Goal: Transaction & Acquisition: Purchase product/service

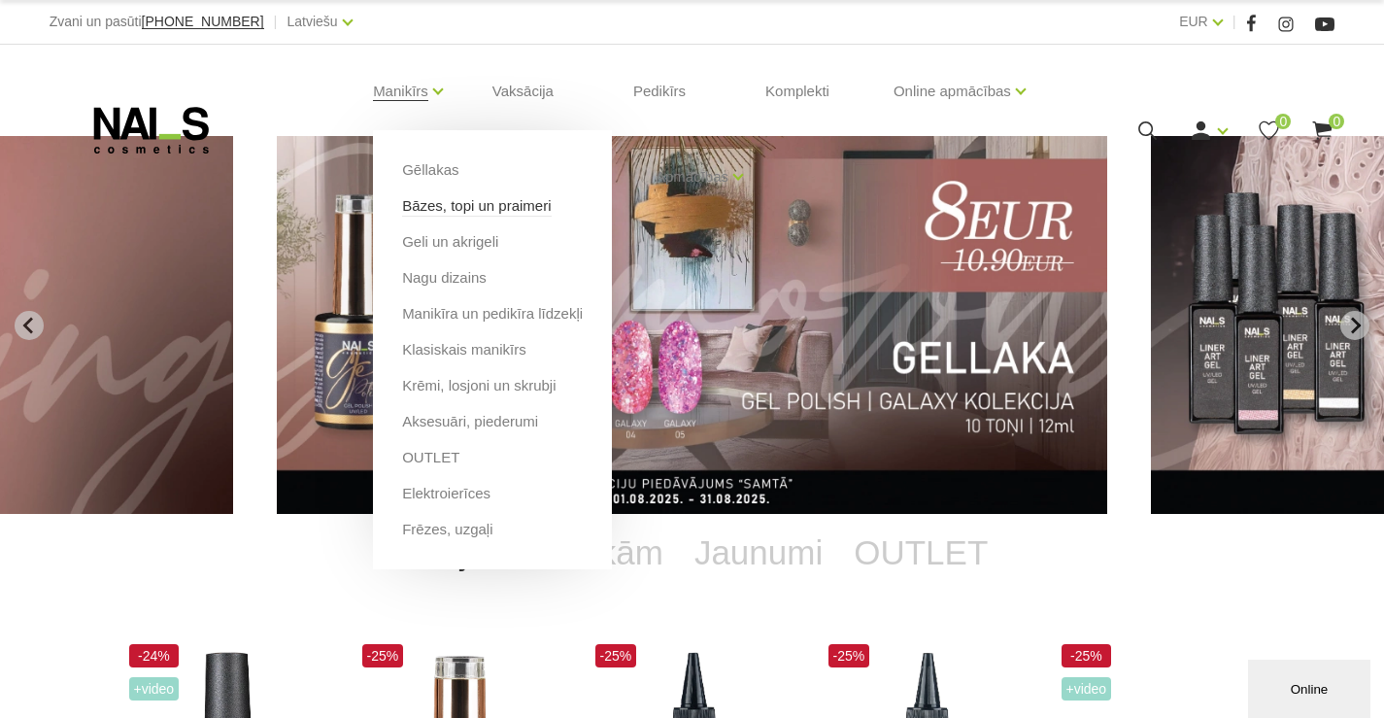
click at [430, 204] on link "Bāzes, topi un praimeri" at bounding box center [476, 205] width 149 height 21
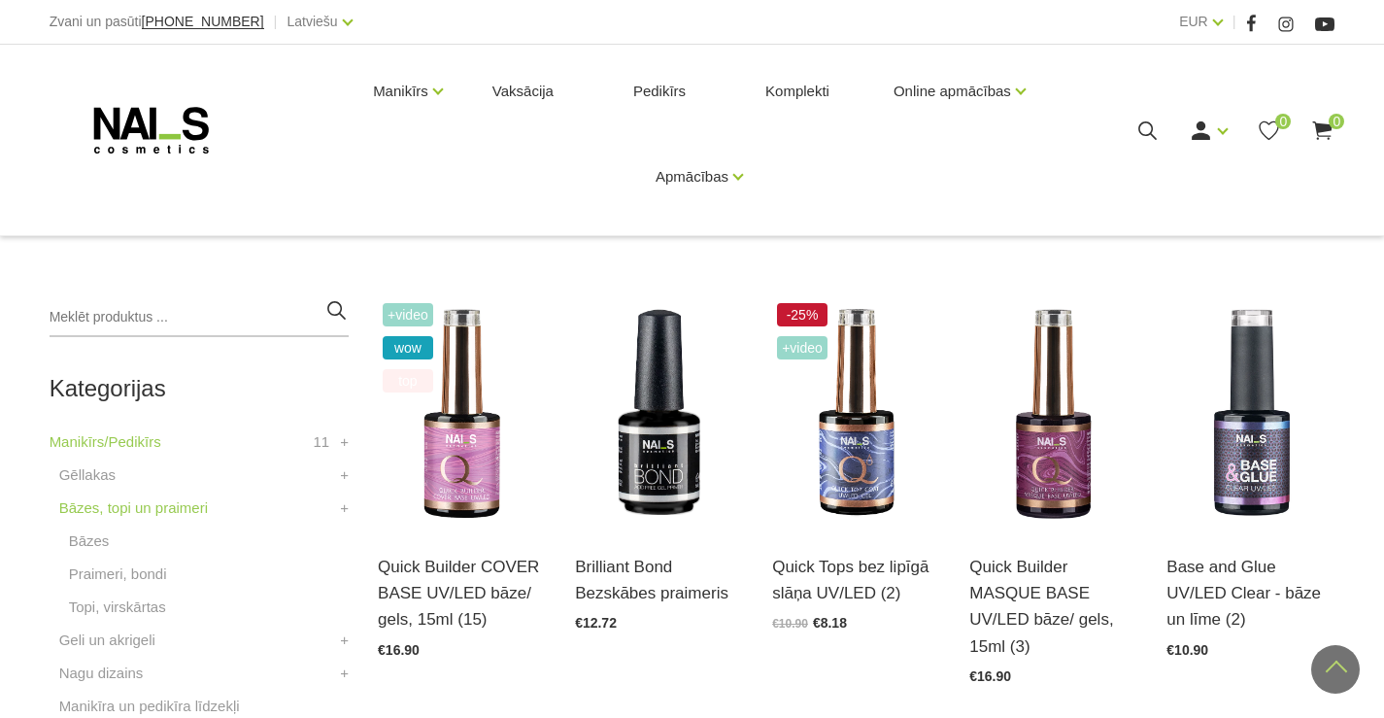
scroll to position [291, 0]
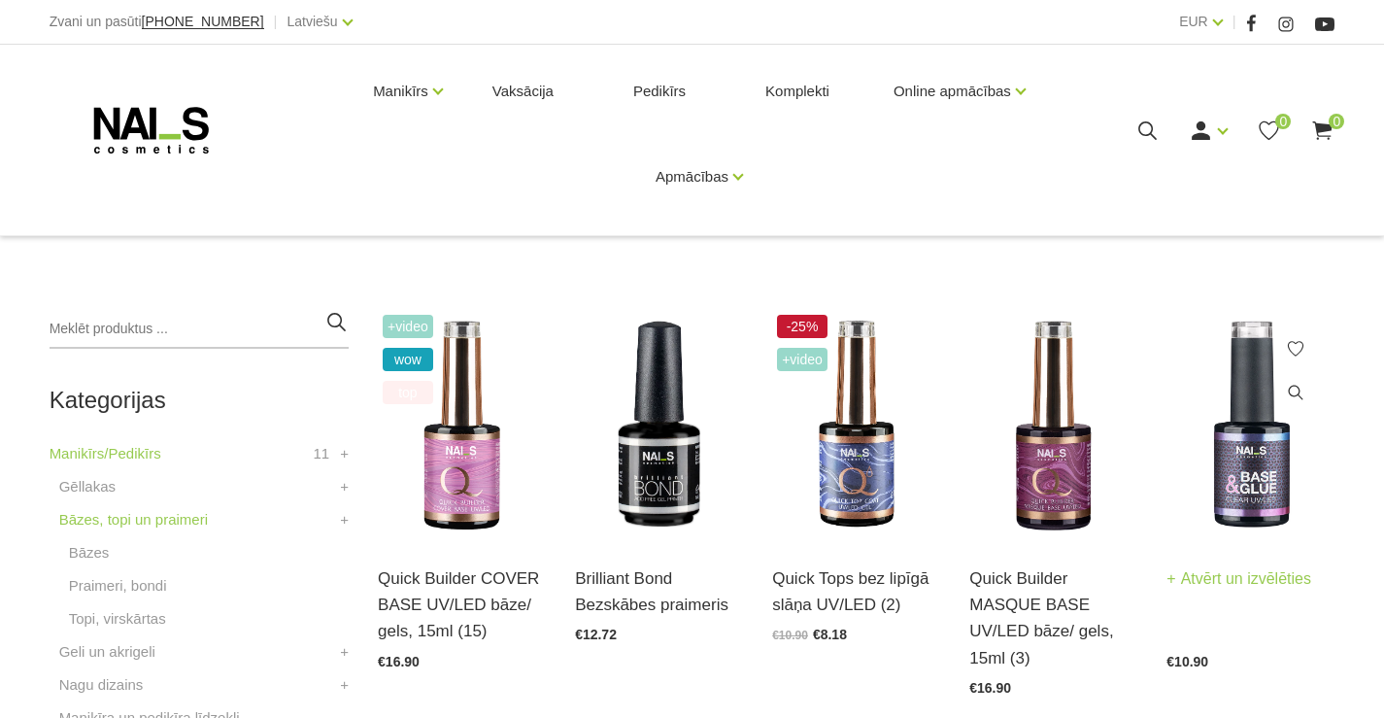
click at [1265, 575] on link "Atvērt un izvēlēties" at bounding box center [1238, 578] width 145 height 27
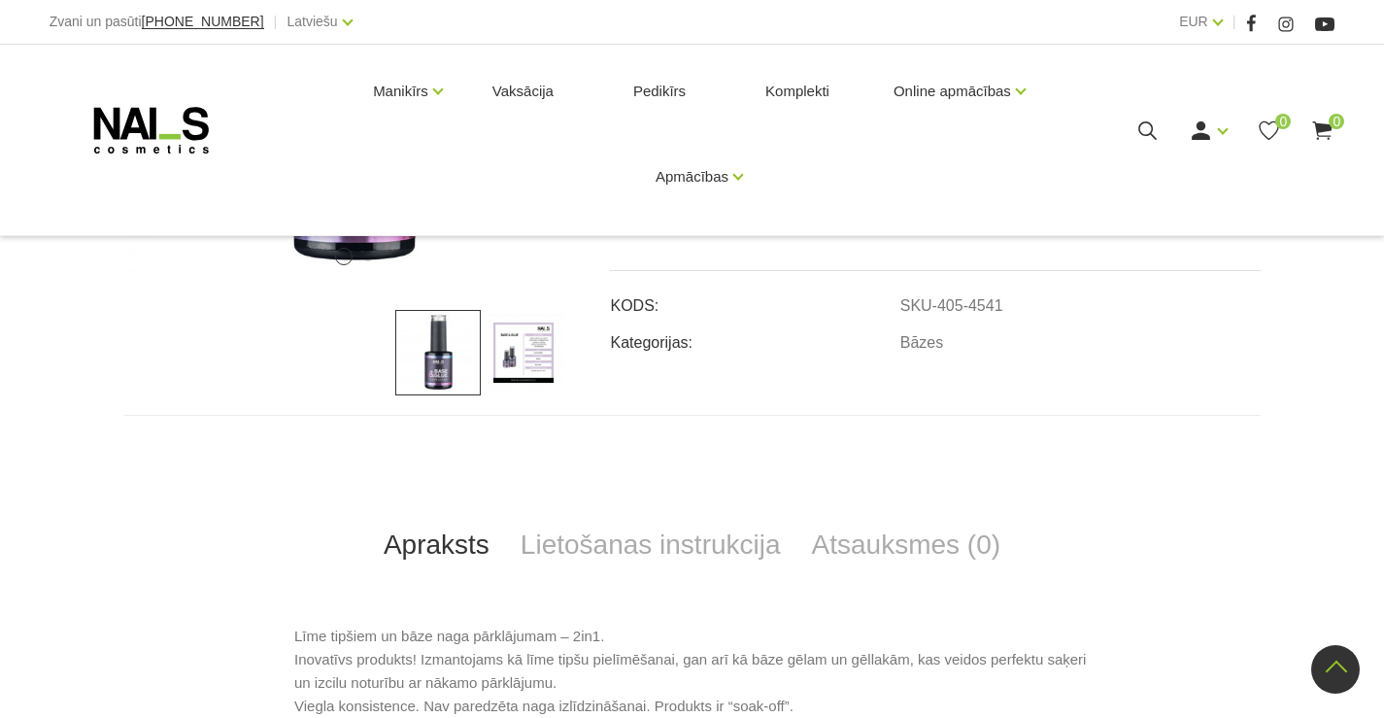
scroll to position [211, 0]
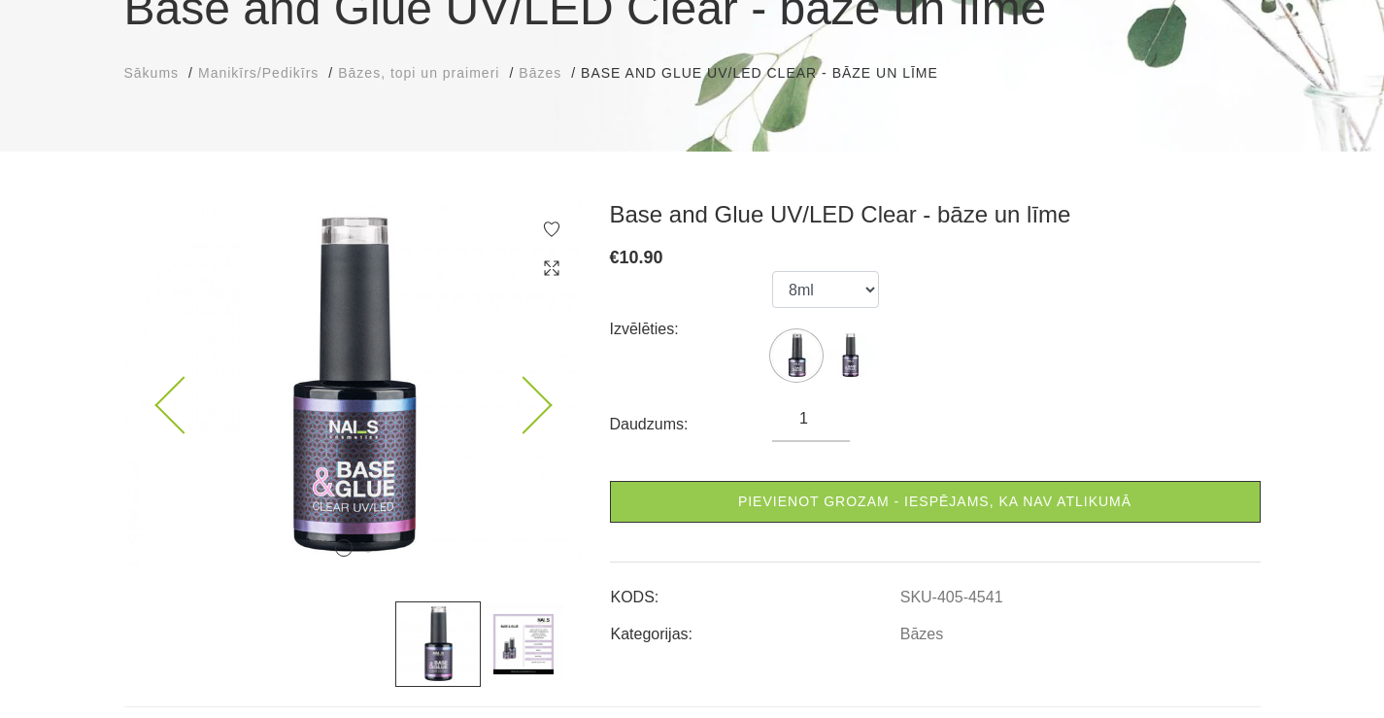
click at [544, 415] on img at bounding box center [352, 386] width 456 height 372
click at [523, 638] on img at bounding box center [523, 643] width 85 height 85
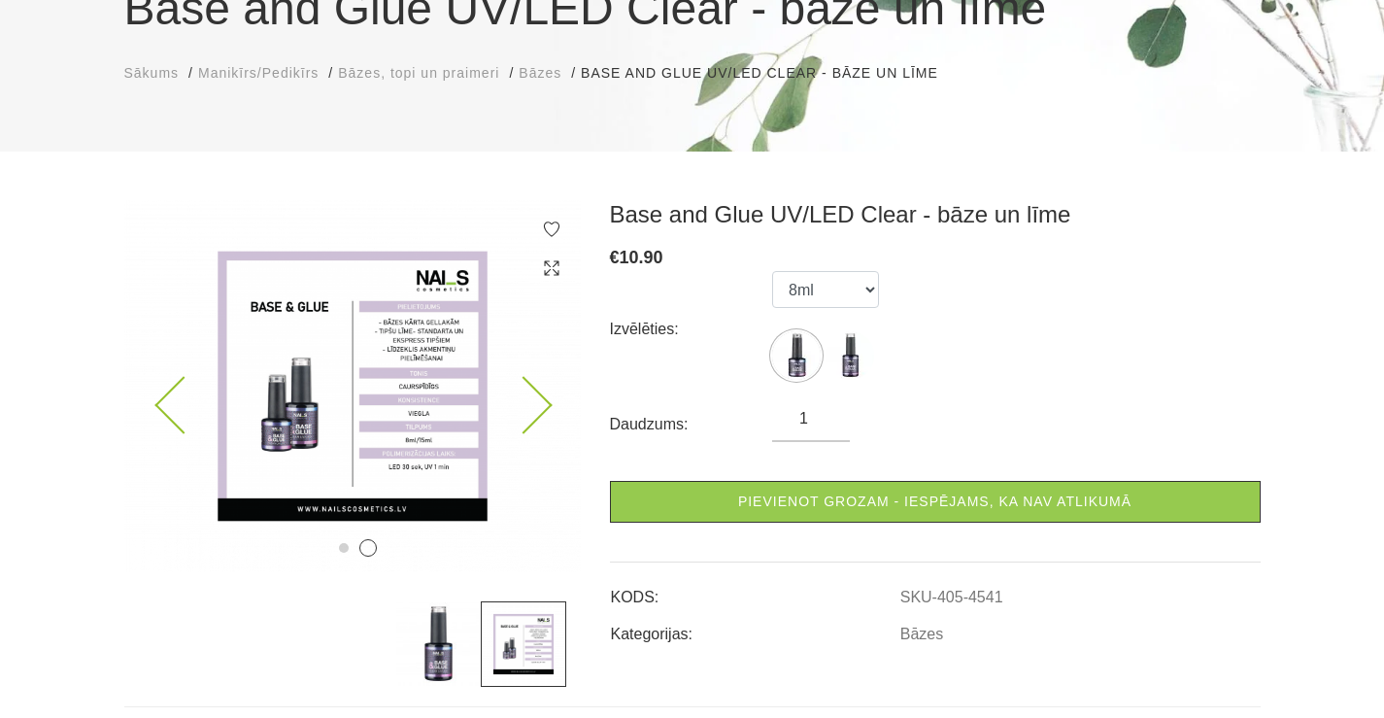
click at [320, 372] on img at bounding box center [352, 386] width 456 height 372
click at [411, 388] on img at bounding box center [352, 386] width 456 height 372
click at [431, 345] on img at bounding box center [352, 386] width 456 height 372
click at [364, 366] on img at bounding box center [352, 386] width 456 height 372
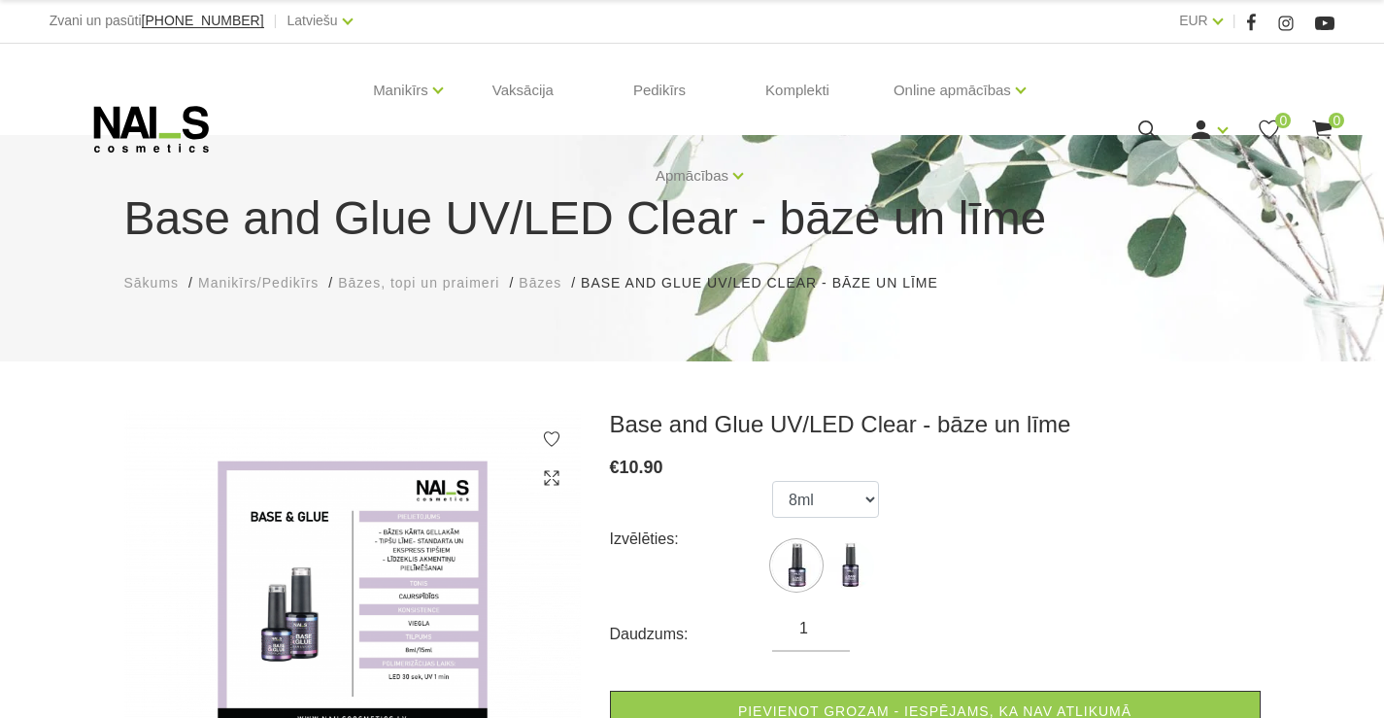
scroll to position [0, 0]
